Goal: Transaction & Acquisition: Purchase product/service

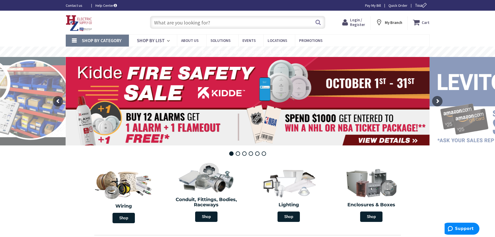
click at [174, 18] on input "text" at bounding box center [237, 22] width 175 height 13
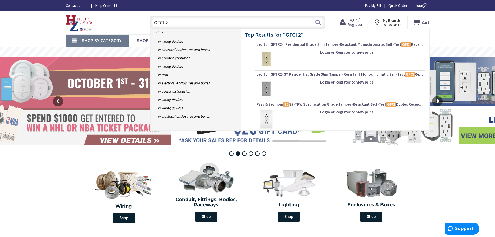
type input "GFCI"
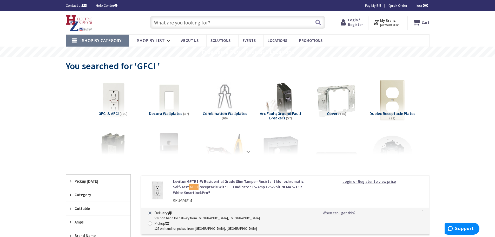
click at [358, 25] on span "Login / Register" at bounding box center [355, 22] width 15 height 10
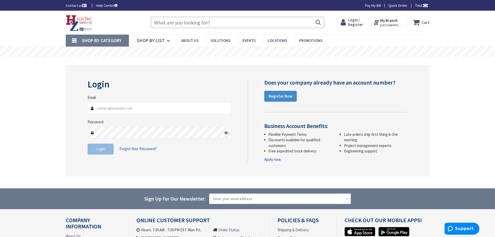
type input "[EMAIL_ADDRESS][DOMAIN_NAME]"
click at [106, 149] on button "Login" at bounding box center [101, 148] width 26 height 11
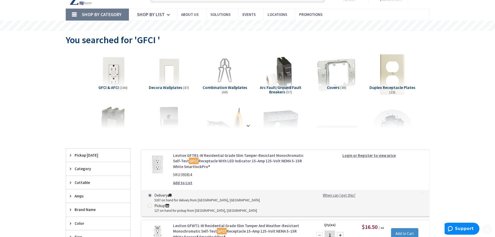
scroll to position [52, 0]
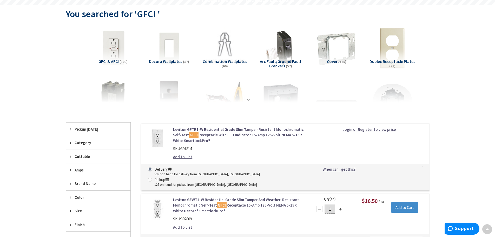
click at [80, 171] on span "Amps" at bounding box center [96, 169] width 42 height 5
click at [81, 188] on span "20 Amp" at bounding box center [98, 188] width 64 height 9
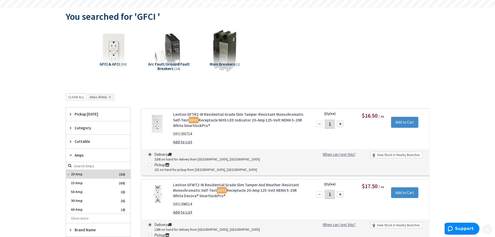
scroll to position [78, 0]
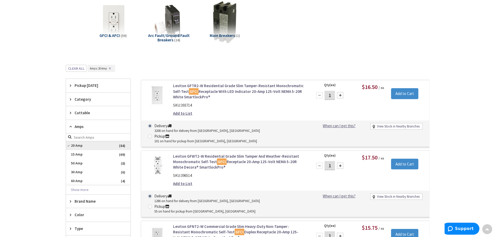
click at [70, 145] on span "20 Amp" at bounding box center [98, 145] width 64 height 9
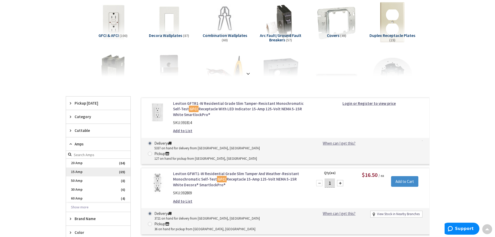
click at [77, 170] on span "15 Amp" at bounding box center [98, 171] width 64 height 9
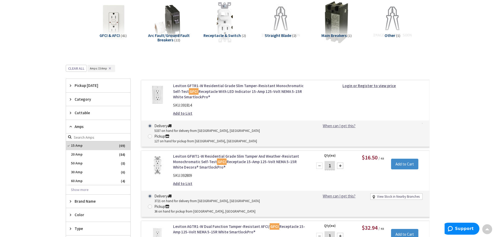
click at [83, 211] on div "Color" at bounding box center [98, 214] width 64 height 13
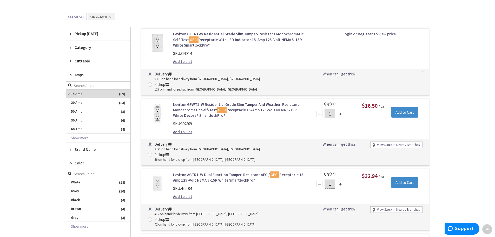
scroll to position [130, 0]
click at [88, 190] on span "Ivory" at bounding box center [98, 190] width 64 height 9
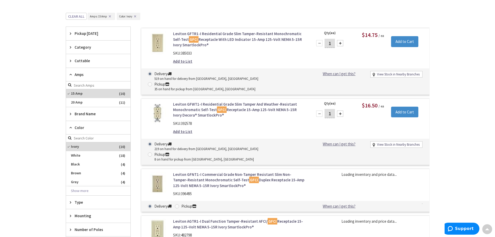
scroll to position [156, 0]
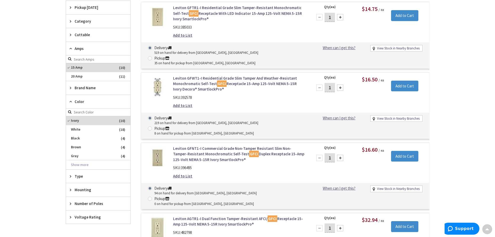
click at [84, 179] on div "Type" at bounding box center [98, 175] width 64 height 13
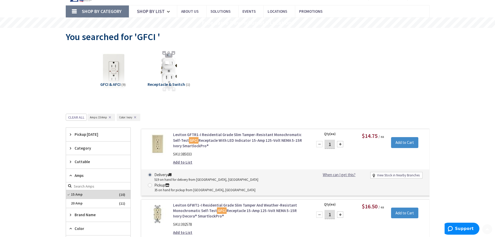
scroll to position [52, 0]
